Goal: Information Seeking & Learning: Learn about a topic

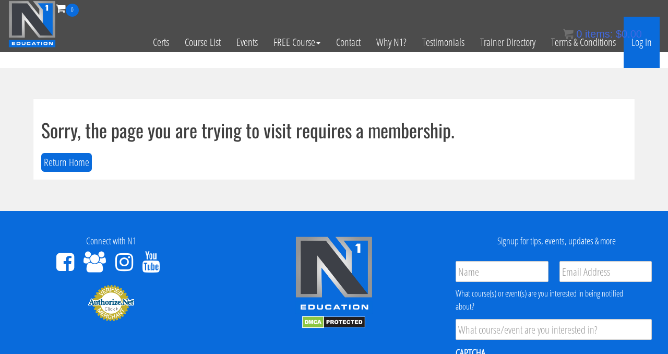
click at [633, 44] on link "Log In" at bounding box center [642, 42] width 36 height 51
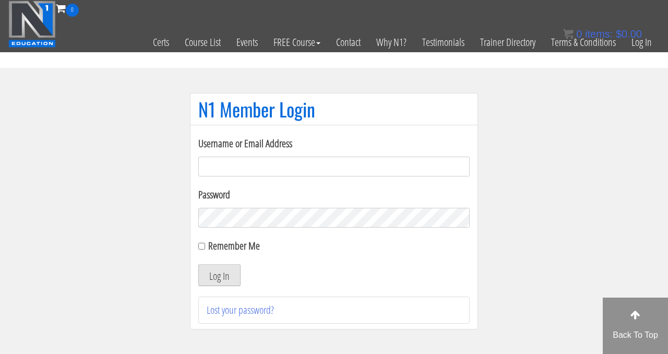
type input "ld2mahala@yahoo.com"
click at [215, 275] on button "Log In" at bounding box center [219, 275] width 42 height 22
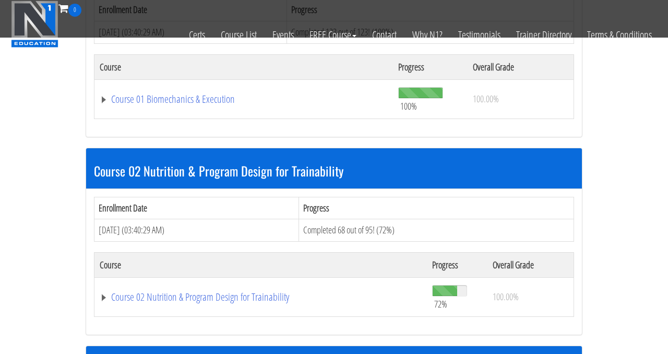
scroll to position [392, 0]
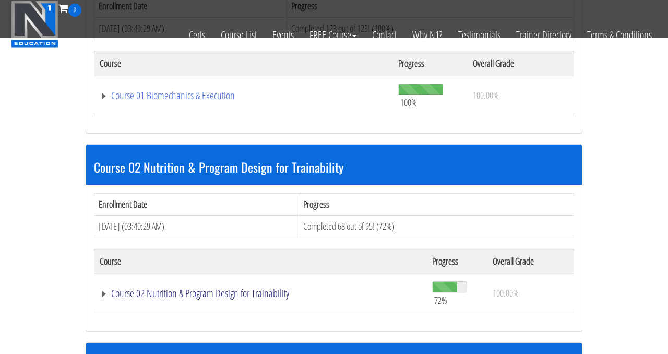
click at [219, 291] on link "Course 02 Nutrition & Program Design for Trainability" at bounding box center [261, 293] width 322 height 10
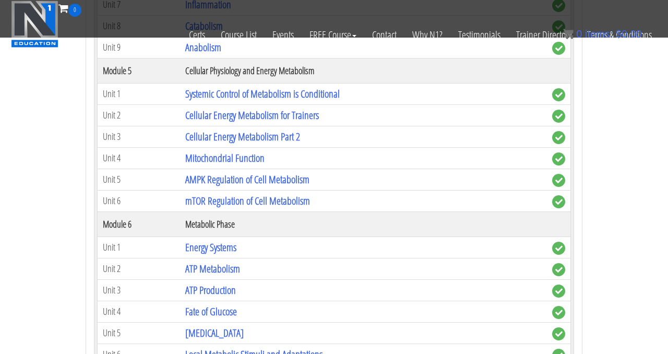
scroll to position [1071, 0]
click at [223, 186] on link "AMPK Regulation of Cell Metabolism" at bounding box center [247, 180] width 124 height 14
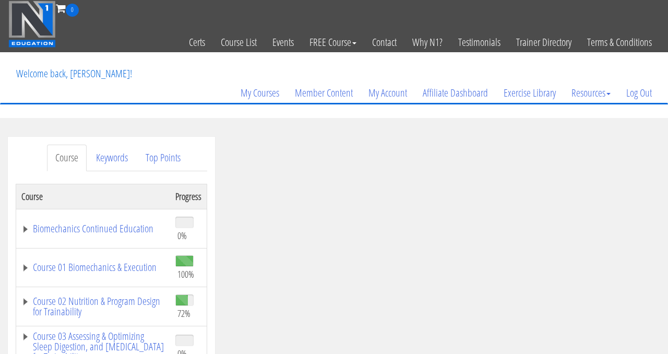
scroll to position [88, 0]
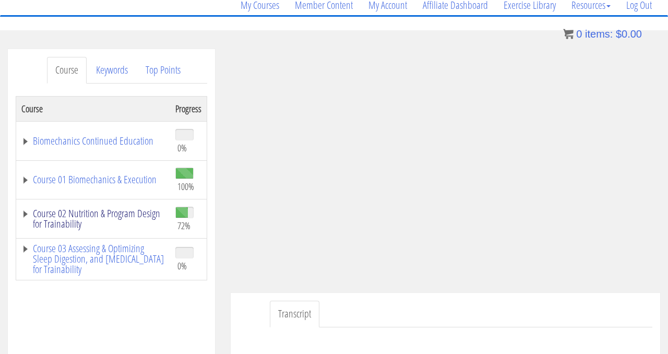
click at [97, 215] on link "Course 02 Nutrition & Program Design for Trainability" at bounding box center [93, 218] width 144 height 21
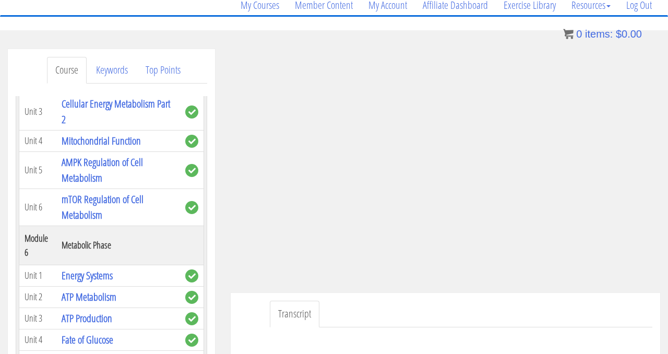
scroll to position [807, 0]
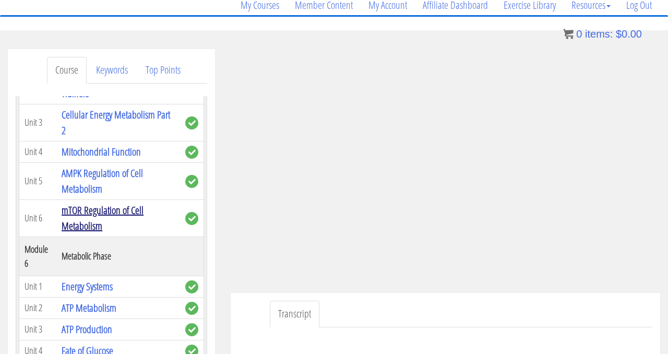
click at [79, 203] on link "mTOR Regulation of Cell Metabolism" at bounding box center [103, 218] width 82 height 30
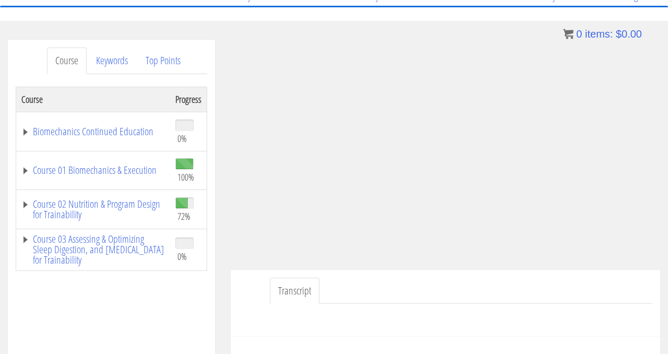
scroll to position [91, 0]
